Goal: Task Accomplishment & Management: Manage account settings

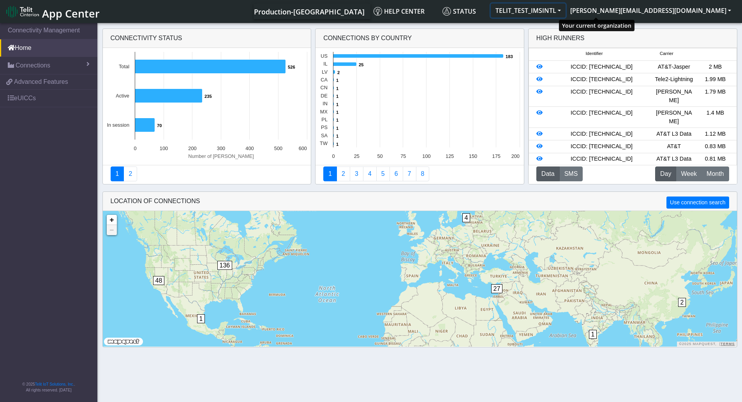
click at [566, 13] on button "TELIT_TEST_IMSINTL" at bounding box center [528, 11] width 75 height 14
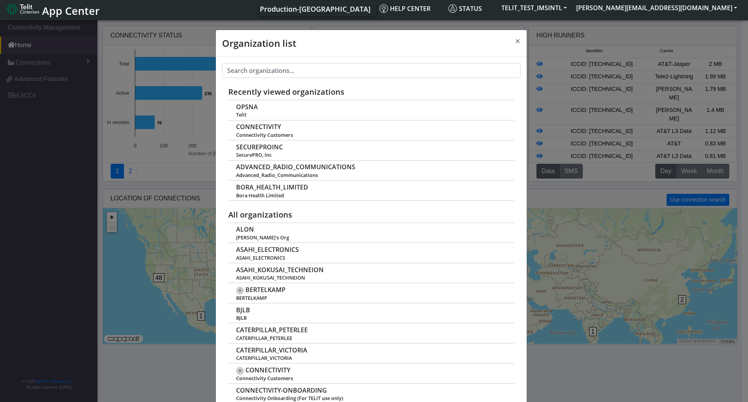
click at [330, 16] on div "Production-US Help center Status TELIT_TEST_IMSINTL stephen.agbohlah@telit.com …" at bounding box center [423, 9] width 637 height 16
click at [515, 41] on span "×" at bounding box center [517, 40] width 5 height 13
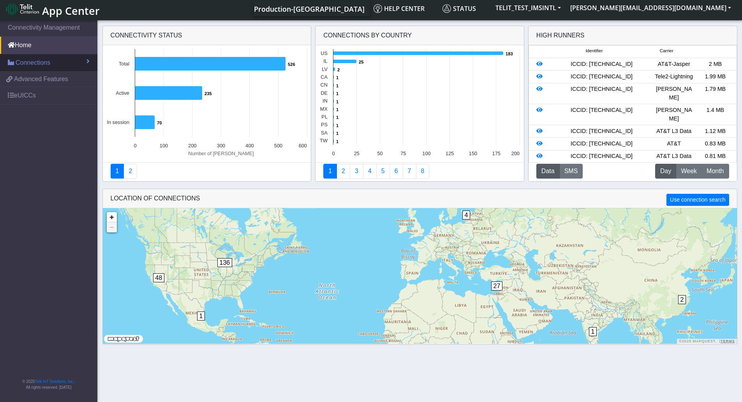
click at [51, 64] on link "Connections" at bounding box center [48, 62] width 97 height 17
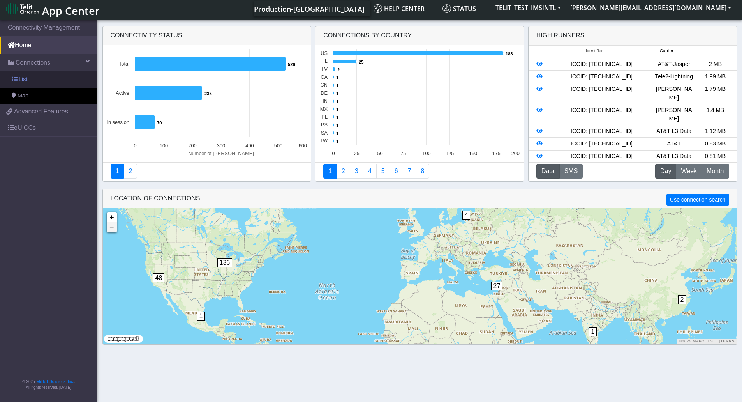
click at [21, 81] on span "List" at bounding box center [23, 79] width 9 height 9
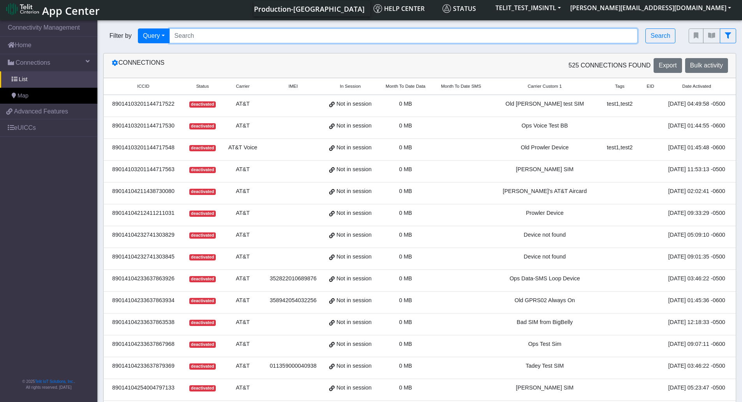
click at [214, 36] on input "Search..." at bounding box center [403, 35] width 469 height 15
paste input "89033023426500000000060320402349"
type input "89033023426500000000060320402349"
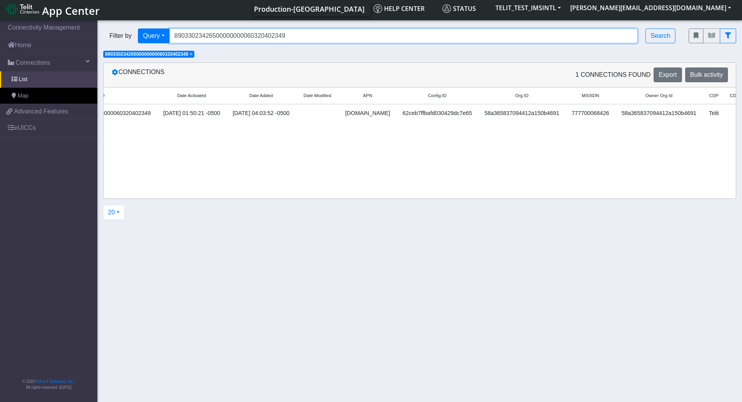
scroll to position [0, 881]
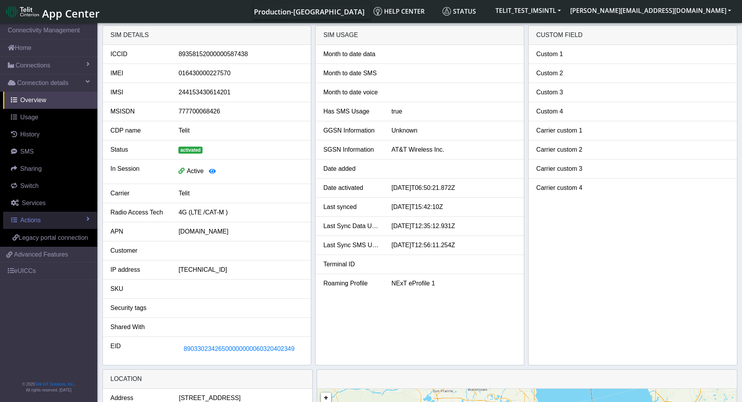
click at [52, 219] on link "Actions" at bounding box center [50, 220] width 94 height 17
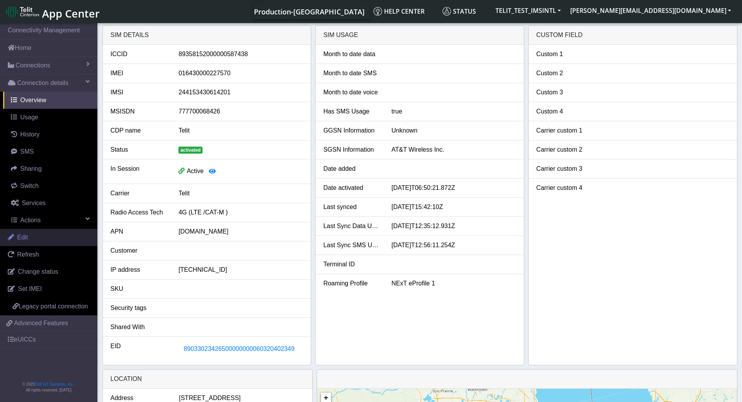
click at [21, 236] on span "Edit" at bounding box center [22, 237] width 11 height 7
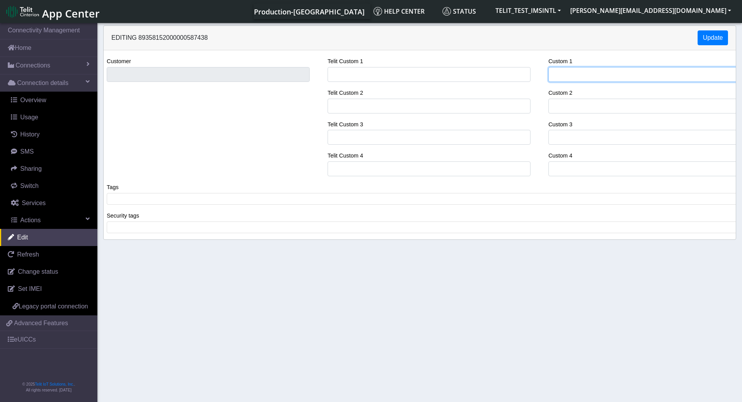
click at [580, 69] on input "Custom 1" at bounding box center [649, 74] width 203 height 15
paste input "[PERSON_NAME]"
type input "[PERSON_NAME]"
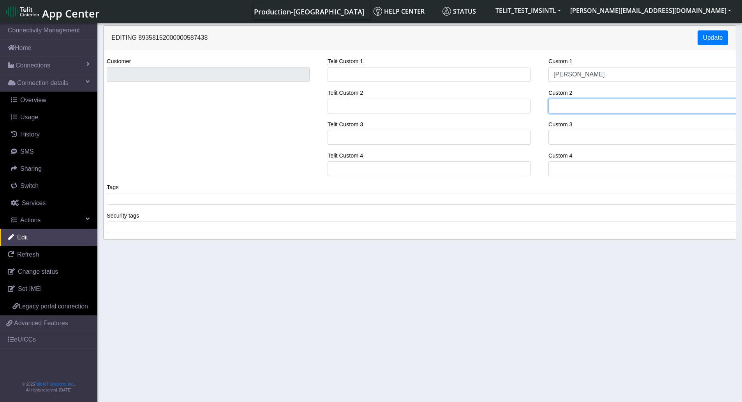
click at [586, 108] on input "Custom 2" at bounding box center [649, 106] width 203 height 15
click at [620, 103] on input "Custom 2" at bounding box center [649, 106] width 203 height 15
paste input "LE910C4-WWXD"
type input "LE910C4-WWXD"
click at [712, 40] on button "Update" at bounding box center [713, 37] width 30 height 15
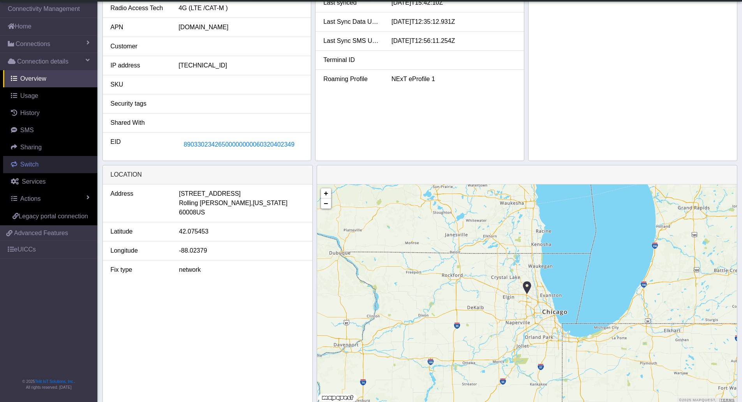
scroll to position [199, 0]
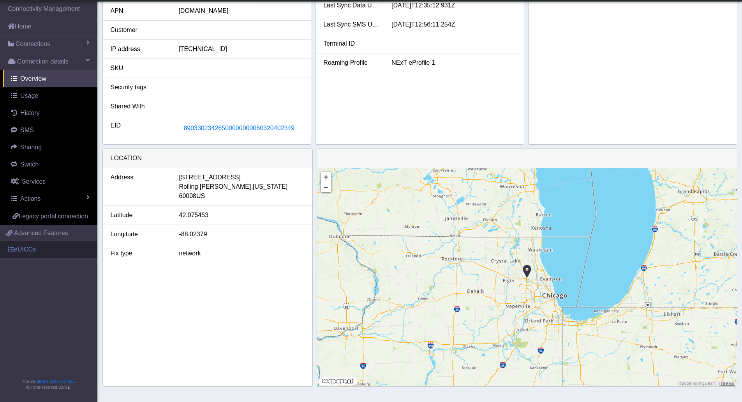
click at [20, 249] on link "eUICCs" at bounding box center [48, 249] width 97 height 17
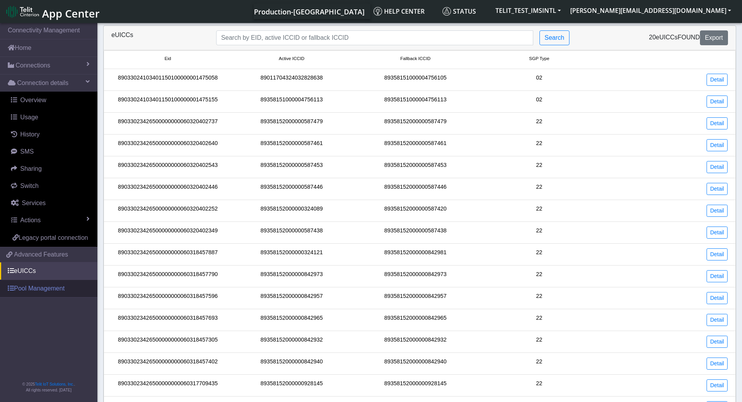
click at [39, 291] on link "Pool Management" at bounding box center [48, 288] width 97 height 17
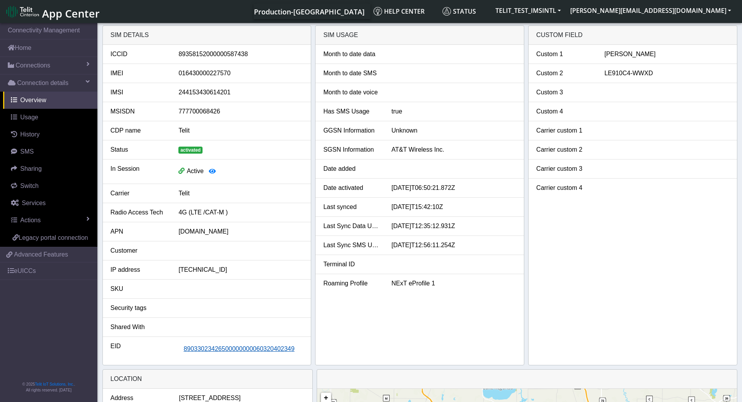
click at [226, 351] on span "89033023426500000000060320402349" at bounding box center [238, 348] width 111 height 7
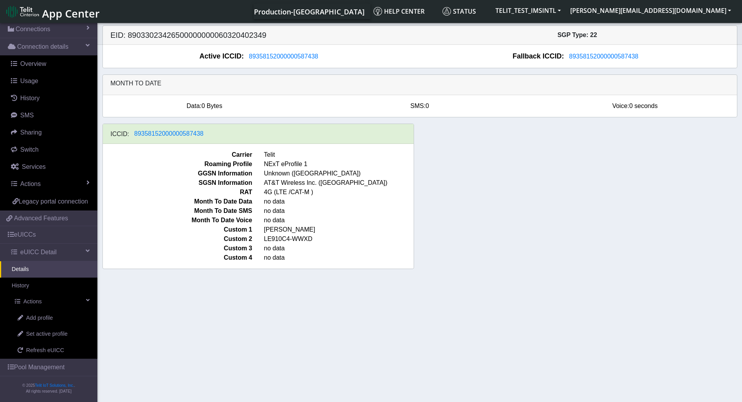
scroll to position [47, 0]
click at [30, 268] on link "Details" at bounding box center [48, 268] width 97 height 16
click at [39, 316] on span "Add profile" at bounding box center [39, 316] width 27 height 9
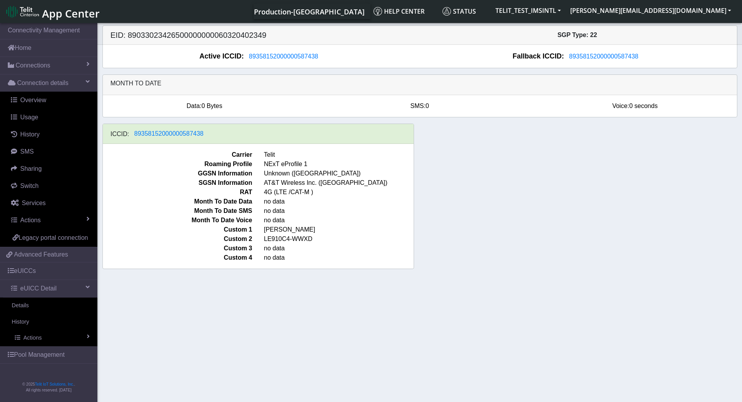
scroll to position [47, 0]
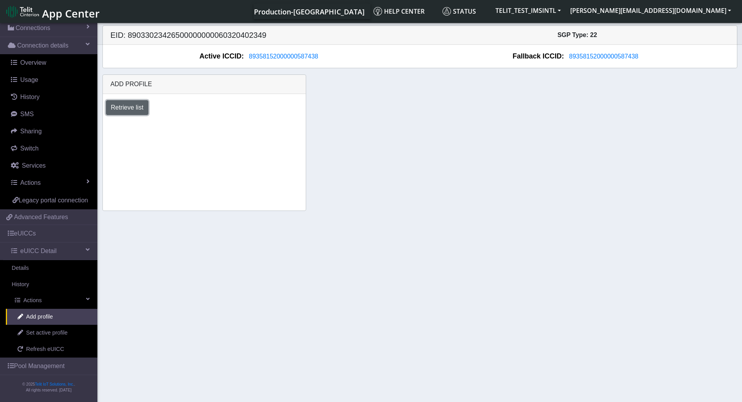
click at [130, 109] on button "Retrieve list" at bounding box center [127, 107] width 43 height 15
click at [210, 129] on select "Select profile to add OTHER-nxt23.net_ATT DNLD-nxt23.net-USC_test OTHER-Verizon…" at bounding box center [161, 128] width 111 height 15
click at [283, 56] on span "89358152000000587438" at bounding box center [283, 56] width 69 height 7
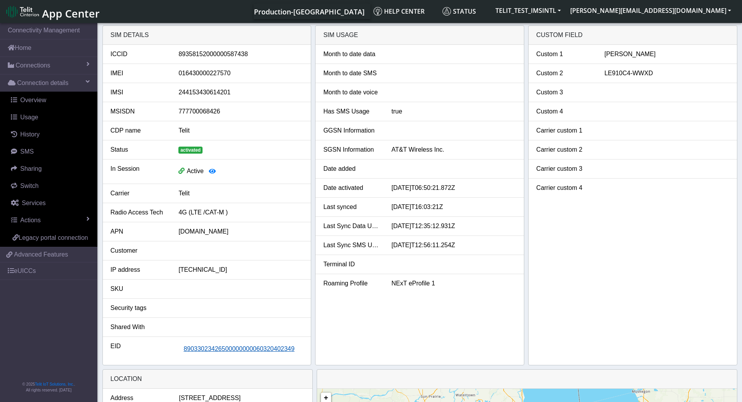
click at [239, 348] on span "89033023426500000000060320402349" at bounding box center [238, 348] width 111 height 7
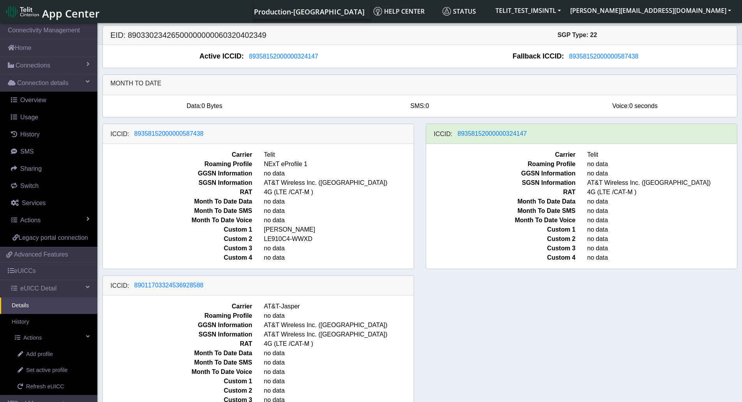
scroll to position [4, 0]
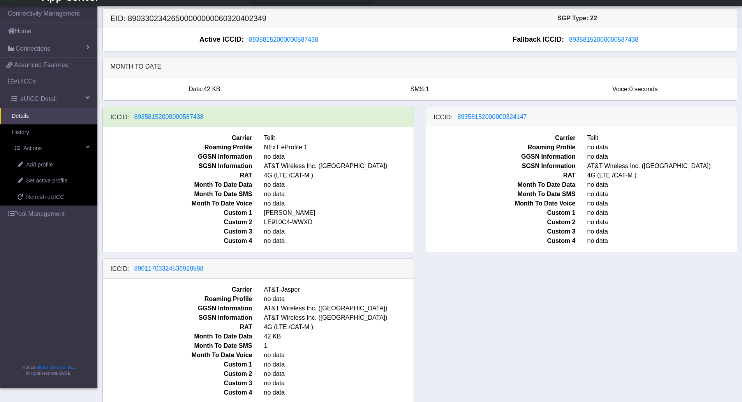
scroll to position [4, 0]
